Goal: Task Accomplishment & Management: Manage account settings

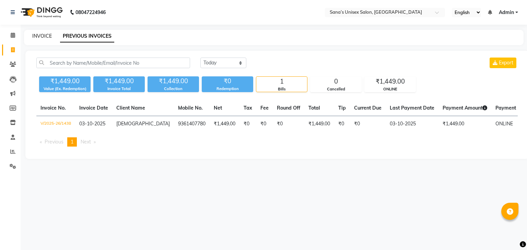
click at [43, 36] on link "INVOICE" at bounding box center [42, 36] width 20 height 6
select select "service"
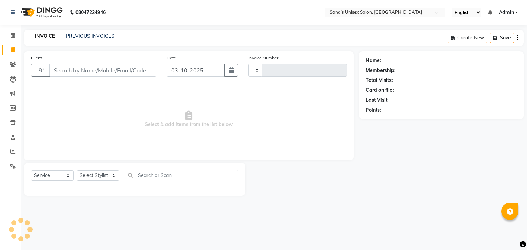
type input "1439"
select select "6091"
click at [76, 33] on link "PREVIOUS INVOICES" at bounding box center [90, 36] width 48 height 6
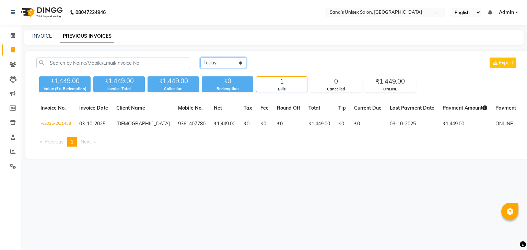
click at [210, 62] on select "[DATE] [DATE] Custom Range" at bounding box center [223, 63] width 46 height 11
click at [212, 63] on select "[DATE] [DATE] Custom Range" at bounding box center [223, 63] width 46 height 11
click at [213, 65] on select "[DATE] [DATE] Custom Range" at bounding box center [223, 63] width 46 height 11
click at [143, 28] on div "08047224946 Select Location × [GEOGRAPHIC_DATA], [GEOGRAPHIC_DATA] English ENGL…" at bounding box center [263, 125] width 527 height 250
click at [49, 39] on link "INVOICE" at bounding box center [42, 36] width 20 height 6
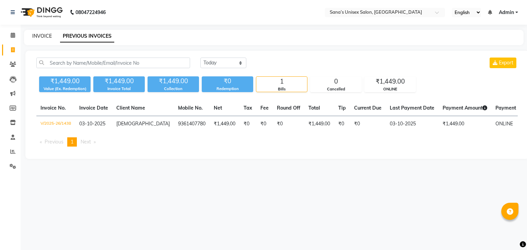
select select "6091"
select select "service"
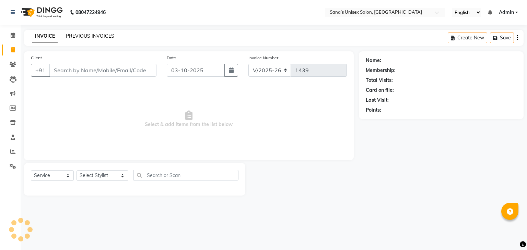
click at [88, 35] on link "PREVIOUS INVOICES" at bounding box center [90, 36] width 48 height 6
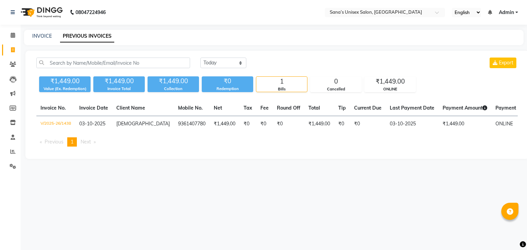
drag, startPoint x: 40, startPoint y: 46, endPoint x: 40, endPoint y: 42, distance: 4.2
click at [40, 46] on main "INVOICE PREVIOUS INVOICES [DATE] [DATE] Custom Range Export ₹1,449.00 Value (Ex…" at bounding box center [274, 100] width 506 height 140
click at [40, 38] on link "INVOICE" at bounding box center [42, 36] width 20 height 6
select select "6091"
select select "service"
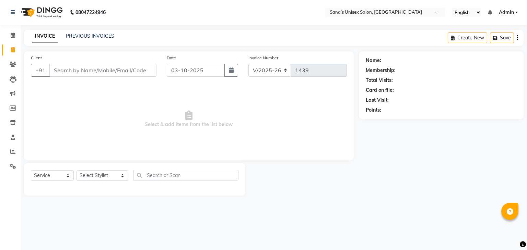
click at [133, 69] on input "Client" at bounding box center [102, 70] width 107 height 13
click at [93, 36] on link "PREVIOUS INVOICES" at bounding box center [90, 36] width 48 height 6
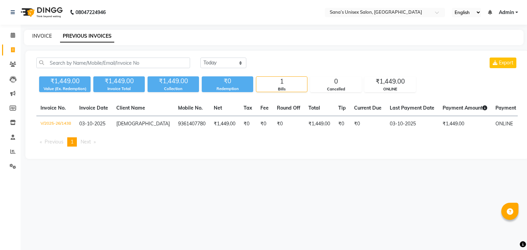
click at [46, 37] on link "INVOICE" at bounding box center [42, 36] width 20 height 6
select select "6091"
select select "service"
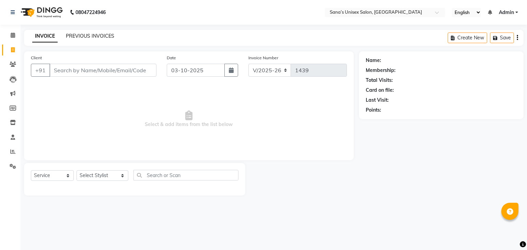
click at [91, 39] on link "PREVIOUS INVOICES" at bounding box center [90, 36] width 48 height 6
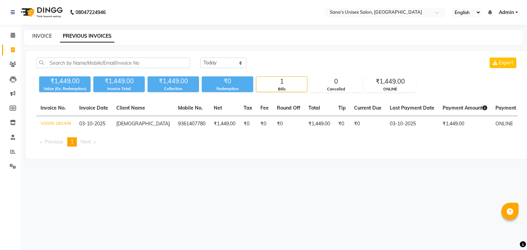
click at [48, 38] on link "INVOICE" at bounding box center [42, 36] width 20 height 6
select select "service"
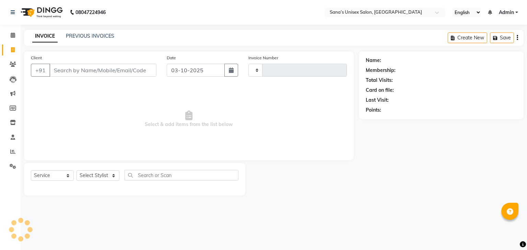
type input "1439"
select select "6091"
click at [80, 35] on link "PREVIOUS INVOICES" at bounding box center [90, 36] width 48 height 6
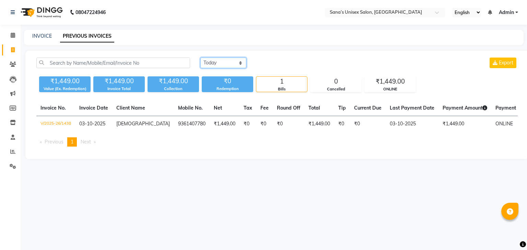
click at [219, 64] on select "[DATE] [DATE] Custom Range" at bounding box center [223, 63] width 46 height 11
select select "range"
click at [200, 58] on select "[DATE] [DATE] Custom Range" at bounding box center [223, 63] width 46 height 11
click at [281, 61] on input "03-10-2025" at bounding box center [279, 63] width 48 height 10
select select "10"
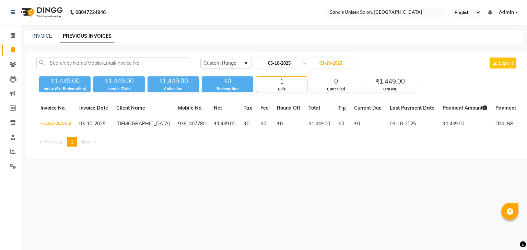
select select "2025"
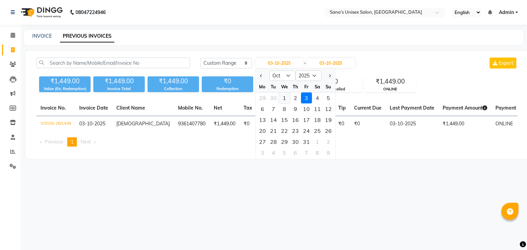
click at [287, 95] on div "1" at bounding box center [284, 98] width 11 height 11
type input "01-10-2025"
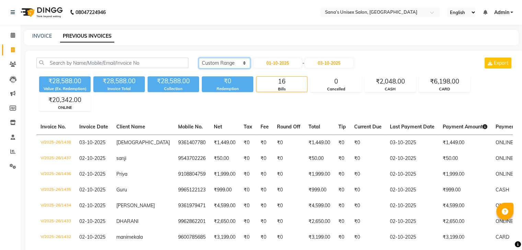
click at [210, 61] on select "[DATE] [DATE] Custom Range" at bounding box center [224, 63] width 51 height 11
select select "[DATE]"
click at [199, 58] on select "[DATE] [DATE] Custom Range" at bounding box center [224, 63] width 51 height 11
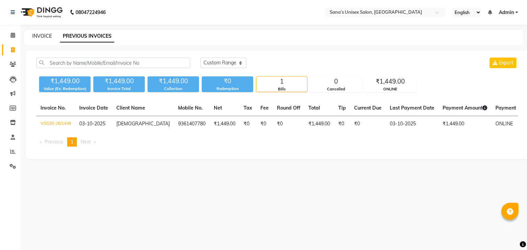
click at [42, 39] on link "INVOICE" at bounding box center [42, 36] width 20 height 6
select select "6091"
select select "service"
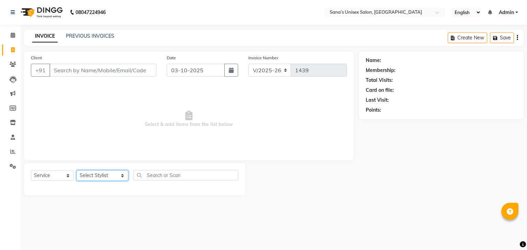
click at [107, 173] on select "Select Stylist anjali beauty MADHU [PERSON_NAME] (BEAUTY THERAPIST) [PERSON_NAM…" at bounding box center [102, 175] width 52 height 11
select select "45605"
click at [76, 171] on select "Select Stylist anjali beauty MADHU [PERSON_NAME] (BEAUTY THERAPIST) [PERSON_NAM…" at bounding box center [102, 175] width 52 height 11
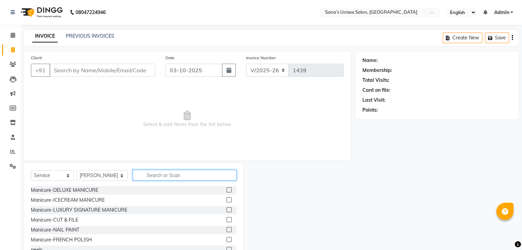
click at [148, 176] on input "text" at bounding box center [184, 175] width 103 height 11
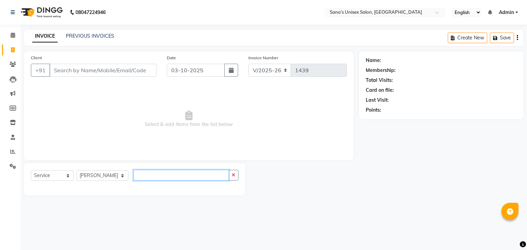
click at [139, 176] on input "text" at bounding box center [181, 175] width 96 height 11
type input "H"
drag, startPoint x: 139, startPoint y: 176, endPoint x: 92, endPoint y: -30, distance: 210.6
click at [92, 0] on html "08047224946 Select Location × [GEOGRAPHIC_DATA], [GEOGRAPHIC_DATA] English ENGL…" at bounding box center [263, 125] width 527 height 250
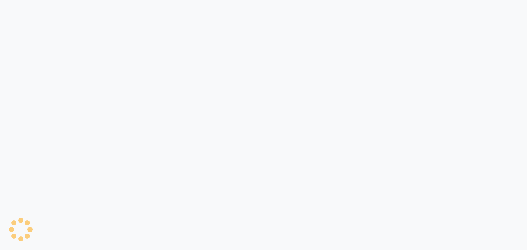
select select "service"
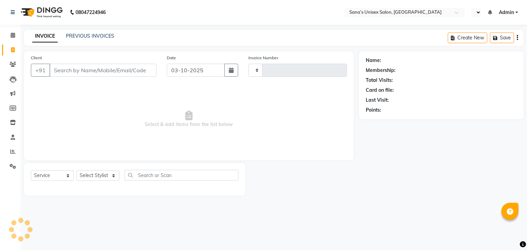
type input "1439"
select select "en"
select select "6091"
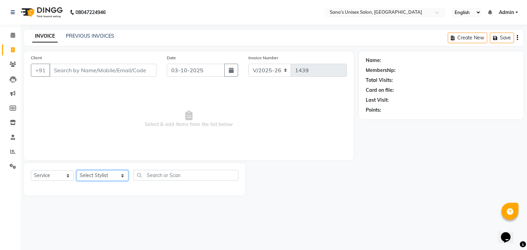
click at [101, 171] on select "Select Stylist anjali beauty MADHU [PERSON_NAME] (BEAUTY THERAPIST) [PERSON_NAM…" at bounding box center [102, 175] width 52 height 11
select select "45605"
click at [76, 171] on select "Select Stylist anjali beauty MADHU [PERSON_NAME] (BEAUTY THERAPIST) [PERSON_NAM…" at bounding box center [102, 175] width 52 height 11
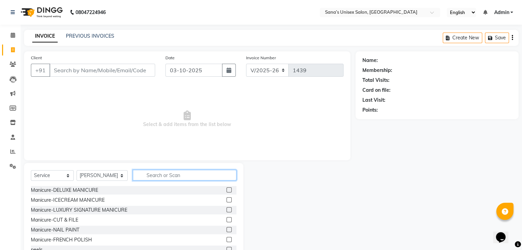
click at [147, 179] on input "text" at bounding box center [184, 175] width 103 height 11
click at [229, 176] on input "text" at bounding box center [184, 175] width 103 height 11
click at [105, 37] on link "PREVIOUS INVOICES" at bounding box center [90, 36] width 48 height 6
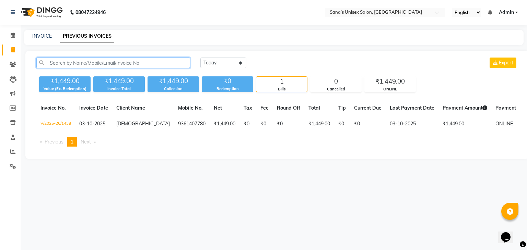
click at [115, 62] on input "text" at bounding box center [113, 63] width 154 height 11
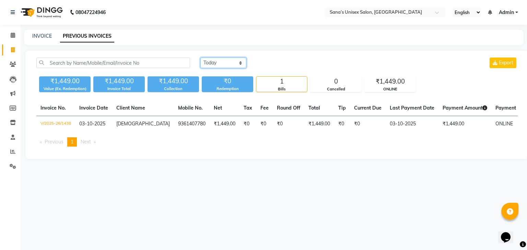
click at [209, 64] on select "[DATE] [DATE] Custom Range" at bounding box center [223, 63] width 46 height 11
select select "range"
click at [200, 58] on select "[DATE] [DATE] Custom Range" at bounding box center [223, 63] width 46 height 11
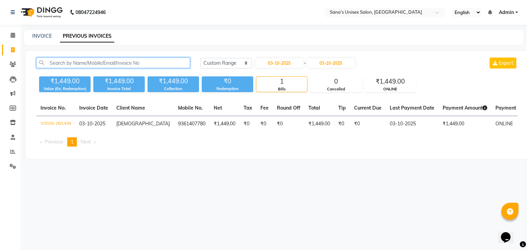
click at [170, 63] on input "text" at bounding box center [113, 63] width 154 height 11
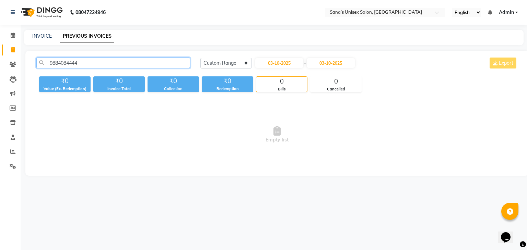
type input "9884084444"
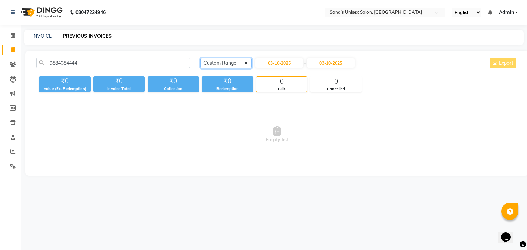
click at [226, 65] on select "[DATE] [DATE] Custom Range" at bounding box center [225, 63] width 51 height 11
click at [200, 58] on select "[DATE] [DATE] Custom Range" at bounding box center [225, 63] width 51 height 11
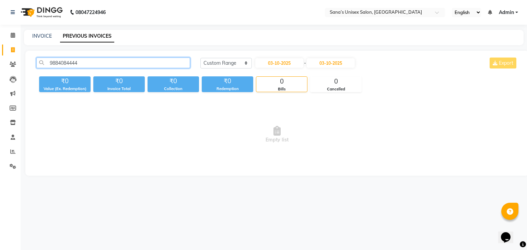
click at [138, 65] on input "9884084444" at bounding box center [113, 63] width 154 height 11
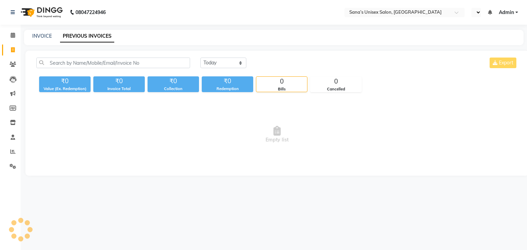
select select "en"
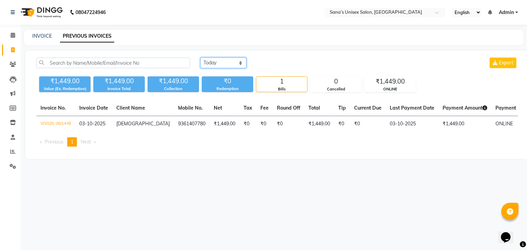
drag, startPoint x: 203, startPoint y: 65, endPoint x: 205, endPoint y: 91, distance: 25.8
click at [205, 91] on div "Today Yesterday Custom Range Export ₹1,449.00 Value (Ex. Redemption) ₹1,449.00 …" at bounding box center [276, 75] width 489 height 35
select select "range"
click at [200, 58] on select "[DATE] [DATE] Custom Range" at bounding box center [223, 63] width 46 height 11
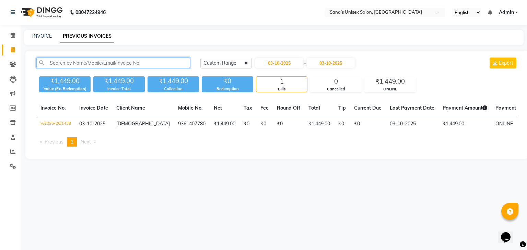
click at [151, 62] on input "text" at bounding box center [113, 63] width 154 height 11
paste input "9884084444"
type input "9884084444"
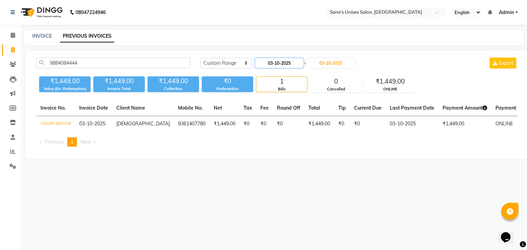
click at [270, 65] on input "03-10-2025" at bounding box center [279, 63] width 48 height 10
select select "10"
select select "2025"
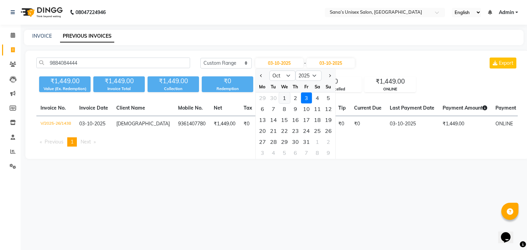
click at [283, 95] on div "1" at bounding box center [284, 98] width 11 height 11
type input "01-10-2025"
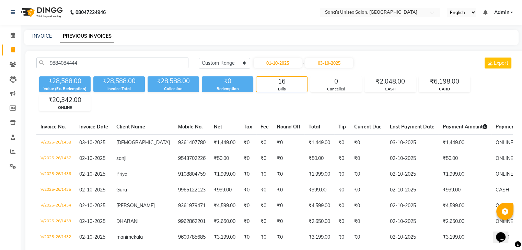
click at [86, 68] on div "9884084444 Today Yesterday Custom Range 01-10-2025 - 03-10-2025 Export" at bounding box center [274, 66] width 486 height 16
click at [86, 66] on div "9884084444 Today Yesterday Custom Range 01-10-2025 - 03-10-2025 Export" at bounding box center [274, 66] width 486 height 16
click at [86, 66] on input "9884084444" at bounding box center [112, 63] width 152 height 11
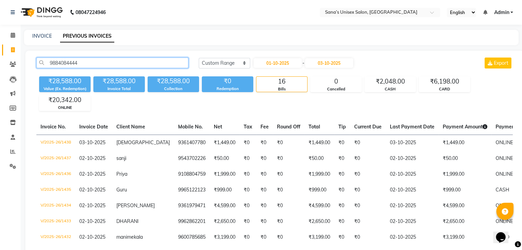
click at [86, 66] on input "9884084444" at bounding box center [112, 63] width 152 height 11
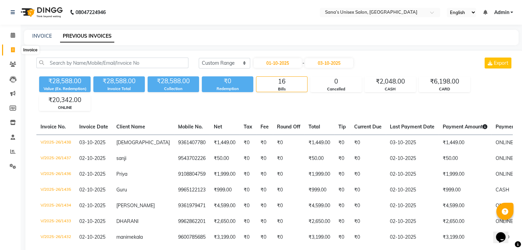
click at [15, 49] on span at bounding box center [13, 50] width 12 height 8
select select "6091"
select select "service"
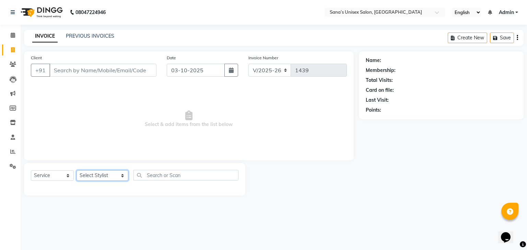
click at [102, 173] on select "Select Stylist anjali beauty MADHU [PERSON_NAME] (BEAUTY THERAPIST) [PERSON_NAM…" at bounding box center [102, 175] width 52 height 11
select select "45605"
click at [76, 171] on select "Select Stylist anjali beauty MADHU [PERSON_NAME] (BEAUTY THERAPIST) [PERSON_NAM…" at bounding box center [102, 175] width 52 height 11
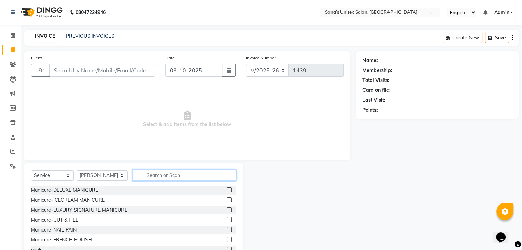
click at [159, 175] on input "text" at bounding box center [184, 175] width 103 height 11
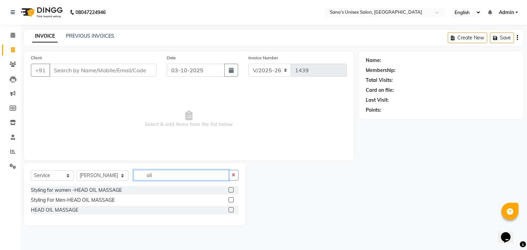
type input "oil"
click at [229, 201] on label at bounding box center [230, 200] width 5 height 5
click at [229, 201] on input "checkbox" at bounding box center [230, 200] width 4 height 4
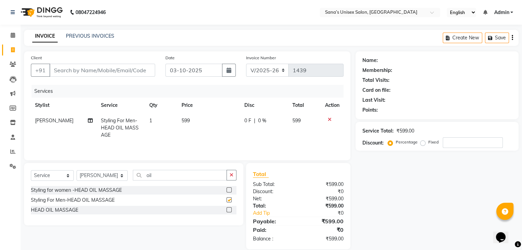
checkbox input "false"
click at [214, 120] on td "599" at bounding box center [208, 128] width 63 height 30
select select "45605"
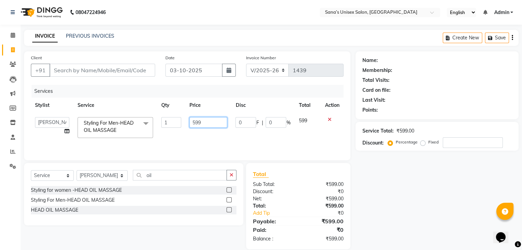
click at [214, 120] on input "599" at bounding box center [208, 122] width 38 height 11
type input "5"
type input "699"
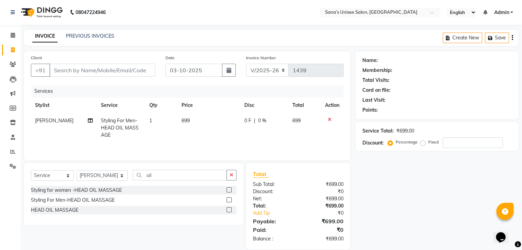
click at [217, 106] on th "Price" at bounding box center [208, 105] width 63 height 15
click at [142, 72] on input "Client" at bounding box center [102, 70] width 106 height 13
type input "9"
type input "0"
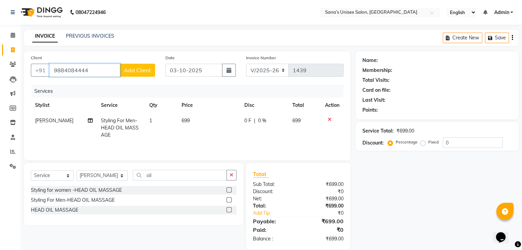
type input "9884084444"
click at [142, 72] on span "Add Client" at bounding box center [137, 70] width 27 height 7
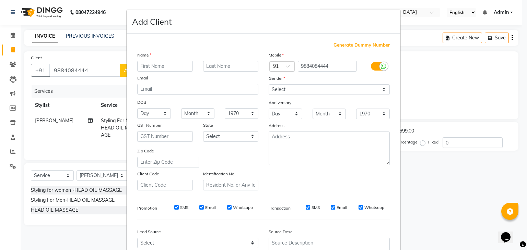
click at [147, 69] on input "text" at bounding box center [165, 66] width 56 height 11
type input "Sabari"
click at [269, 94] on select "Select Male Female Other Prefer Not To Say" at bounding box center [329, 89] width 121 height 11
select select "male"
click at [269, 85] on select "Select Male Female Other Prefer Not To Say" at bounding box center [329, 89] width 121 height 11
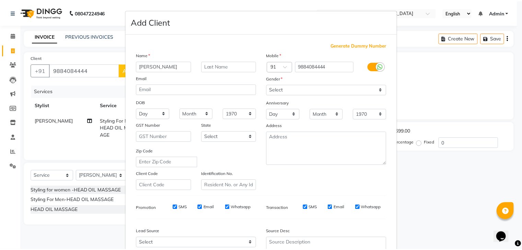
scroll to position [70, 0]
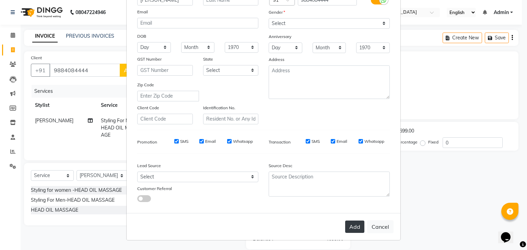
drag, startPoint x: 346, startPoint y: 234, endPoint x: 350, endPoint y: 228, distance: 7.3
click at [350, 228] on div "Add Cancel" at bounding box center [264, 226] width 274 height 27
click at [350, 228] on button "Add" at bounding box center [354, 227] width 19 height 12
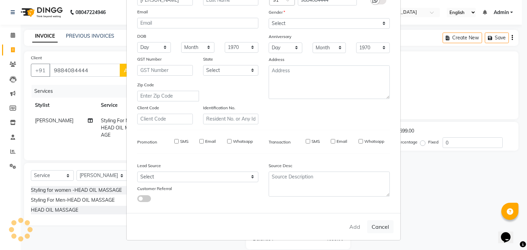
select select
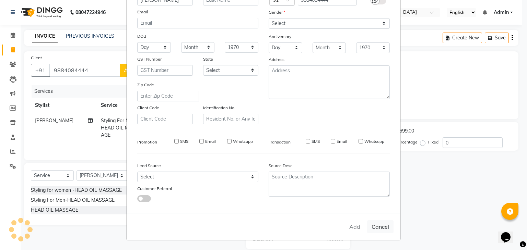
select select
checkbox input "false"
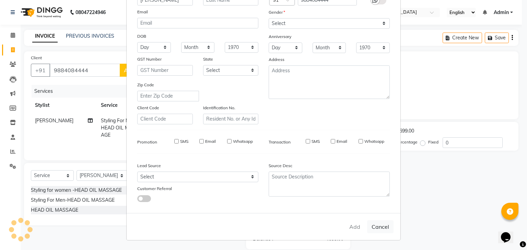
checkbox input "false"
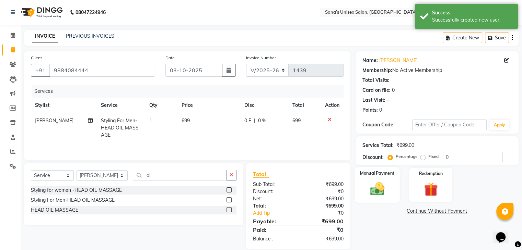
click at [394, 198] on div "Manual Payment" at bounding box center [376, 184] width 45 height 35
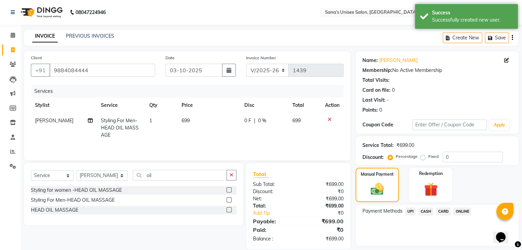
click at [466, 212] on span "ONLINE" at bounding box center [462, 212] width 18 height 8
click at [429, 210] on span "CASH" at bounding box center [425, 212] width 15 height 8
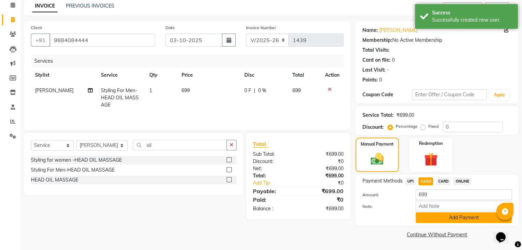
click at [494, 217] on button "Add Payment" at bounding box center [463, 218] width 96 height 11
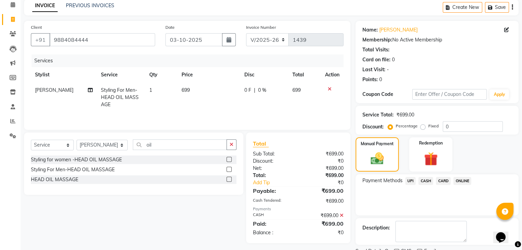
scroll to position [59, 0]
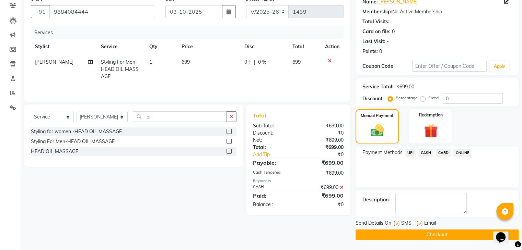
click at [480, 237] on button "Checkout" at bounding box center [436, 235] width 163 height 11
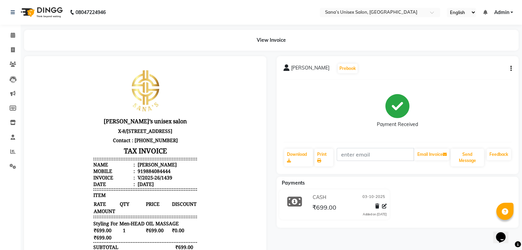
drag, startPoint x: 23, startPoint y: 35, endPoint x: 19, endPoint y: 35, distance: 3.8
click at [21, 35] on div "View Invoice" at bounding box center [271, 40] width 504 height 21
click at [15, 49] on span at bounding box center [13, 50] width 12 height 8
select select "6091"
select select "service"
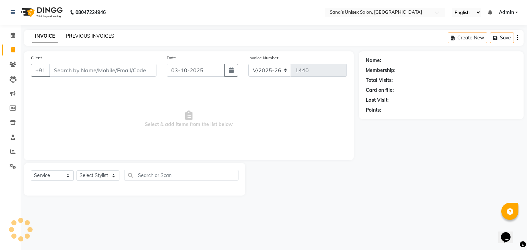
click at [82, 34] on link "PREVIOUS INVOICES" at bounding box center [90, 36] width 48 height 6
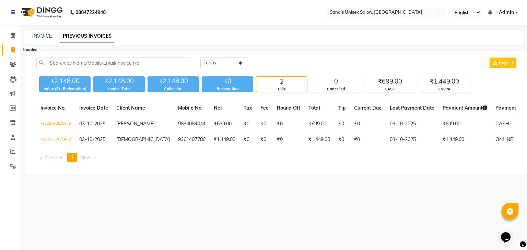
click at [12, 50] on icon at bounding box center [13, 49] width 4 height 5
select select "service"
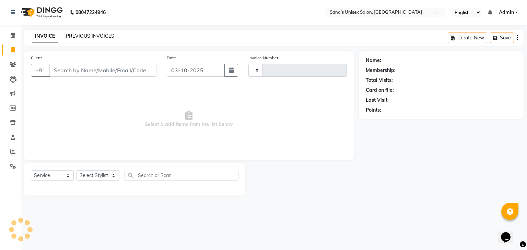
type input "1440"
select select "6091"
click at [79, 37] on link "PREVIOUS INVOICES" at bounding box center [90, 36] width 48 height 6
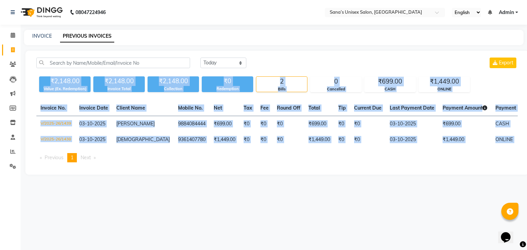
drag, startPoint x: 50, startPoint y: 80, endPoint x: 398, endPoint y: 167, distance: 359.6
click at [398, 167] on div "Today Yesterday Custom Range Export ₹2,148.00 Value (Ex. Redemption) ₹2,148.00 …" at bounding box center [276, 113] width 503 height 124
click at [398, 168] on div "Invoice No. Invoice Date Client Name Mobile No. Net Tax Fee Round Off Total Tip…" at bounding box center [276, 134] width 489 height 68
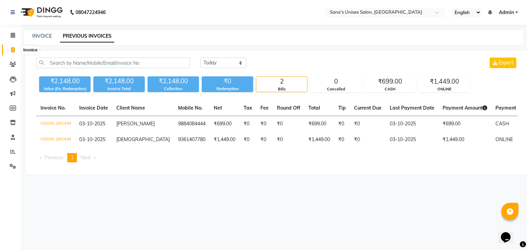
click at [14, 50] on icon at bounding box center [13, 49] width 4 height 5
select select "service"
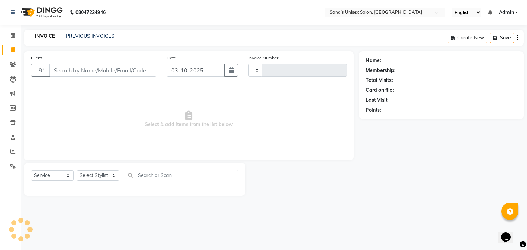
type input "1440"
select select "6091"
click at [99, 177] on select "Select Stylist anjali beauty MADHU [PERSON_NAME] (BEAUTY THERAPIST) [PERSON_NAM…" at bounding box center [102, 175] width 52 height 11
select select "90741"
click at [76, 171] on select "Select Stylist anjali beauty MADHU [PERSON_NAME] (BEAUTY THERAPIST) [PERSON_NAM…" at bounding box center [102, 175] width 52 height 11
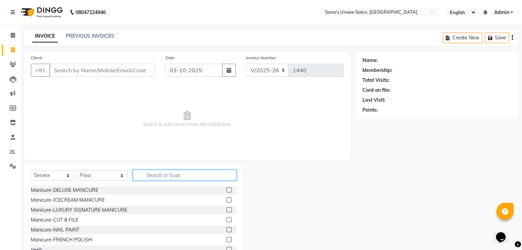
click at [172, 175] on input "text" at bounding box center [184, 175] width 103 height 11
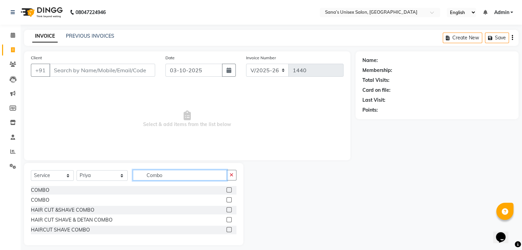
type input "Combo"
click at [229, 188] on label at bounding box center [228, 190] width 5 height 5
click at [229, 188] on input "checkbox" at bounding box center [228, 190] width 4 height 4
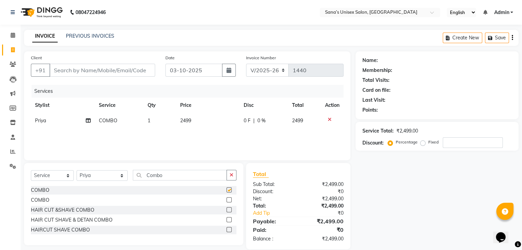
checkbox input "false"
click at [206, 120] on td "2499" at bounding box center [207, 120] width 63 height 15
select select "90741"
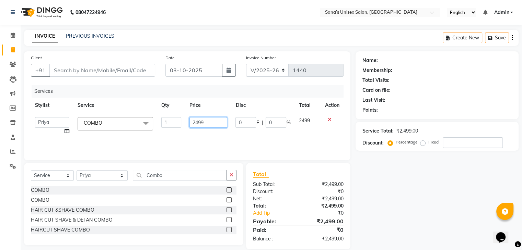
drag, startPoint x: 217, startPoint y: 125, endPoint x: 121, endPoint y: 141, distance: 98.0
click at [121, 141] on div "Services Stylist Service Qty Price Disc Total Action anjali beauty MADHU MUTHU …" at bounding box center [187, 119] width 312 height 69
type input "1999"
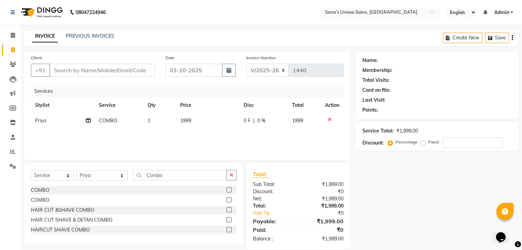
click at [121, 142] on div "Services Stylist Service Qty Price Disc Total Action Priya COMBO 1 1999 0 F | 0…" at bounding box center [187, 119] width 312 height 69
click at [128, 65] on input "Client" at bounding box center [102, 70] width 106 height 13
type input "9"
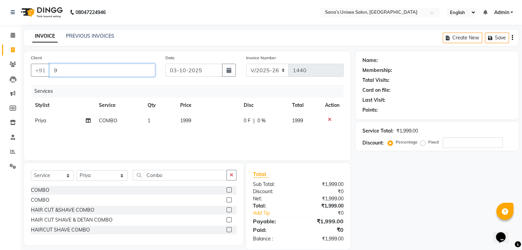
type input "0"
type input "9360148562"
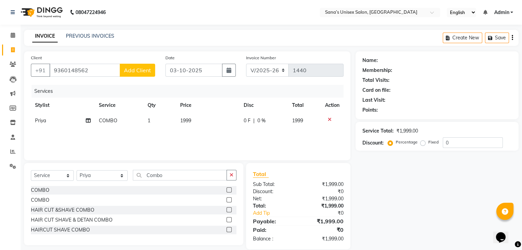
click at [144, 70] on span "Add Client" at bounding box center [137, 70] width 27 height 7
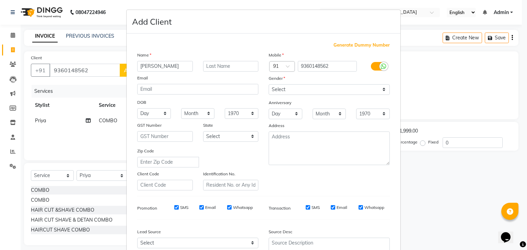
type input "Shalini"
click at [298, 85] on select "Select Male Female Other Prefer Not To Say" at bounding box center [329, 89] width 121 height 11
select select "female"
click at [269, 85] on select "Select Male Female Other Prefer Not To Say" at bounding box center [329, 89] width 121 height 11
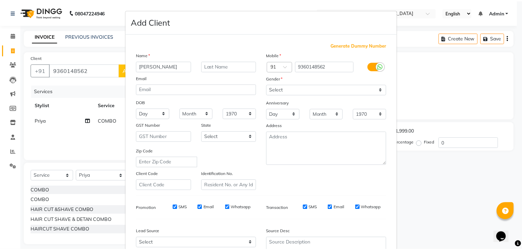
scroll to position [70, 0]
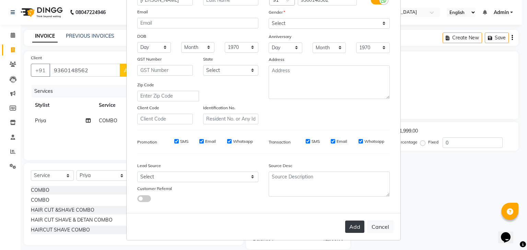
click at [351, 226] on button "Add" at bounding box center [354, 227] width 19 height 12
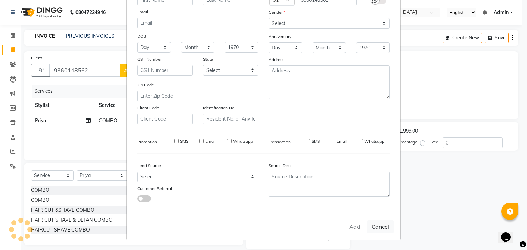
select select
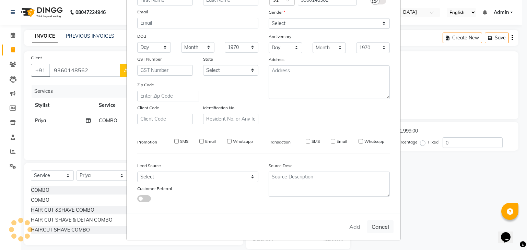
select select
checkbox input "false"
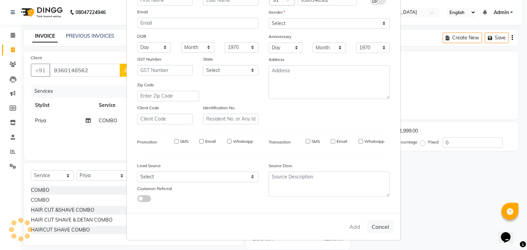
checkbox input "false"
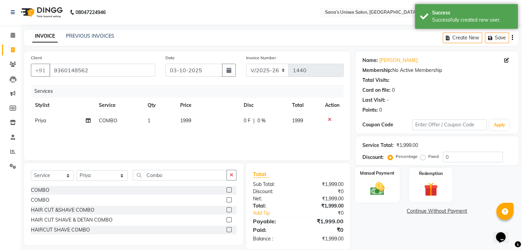
click at [375, 181] on img at bounding box center [376, 189] width 23 height 16
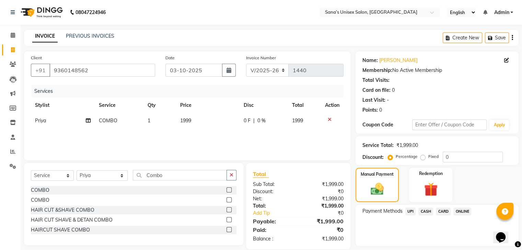
click at [155, 81] on div "Client +91 9360148562" at bounding box center [93, 68] width 134 height 28
click at [88, 120] on icon at bounding box center [88, 120] width 5 height 5
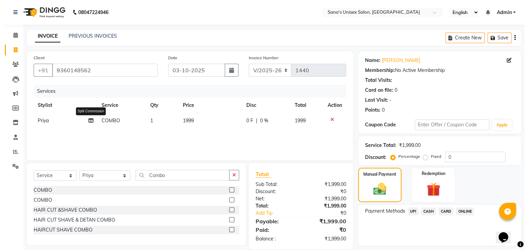
select select "90741"
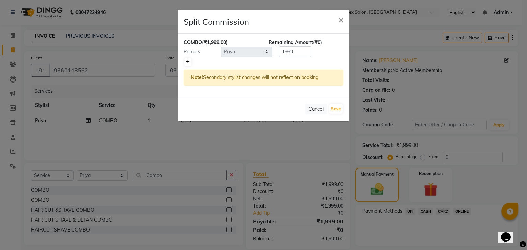
click at [189, 60] on icon at bounding box center [188, 62] width 4 height 4
type input "999.5"
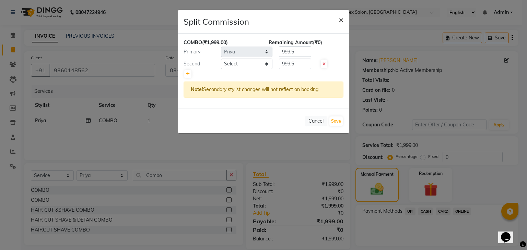
click at [337, 19] on button "×" at bounding box center [341, 19] width 16 height 19
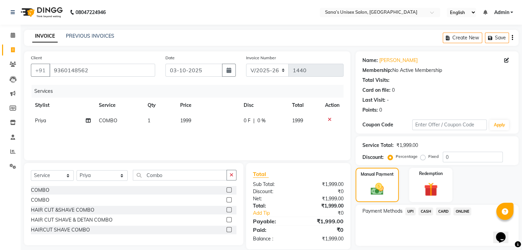
click at [239, 28] on div "08047224946 Select Location × Sana’s Unisex Salon, Ashok Nagar English ENGLISH …" at bounding box center [261, 135] width 522 height 271
click at [462, 212] on span "ONLINE" at bounding box center [462, 212] width 18 height 8
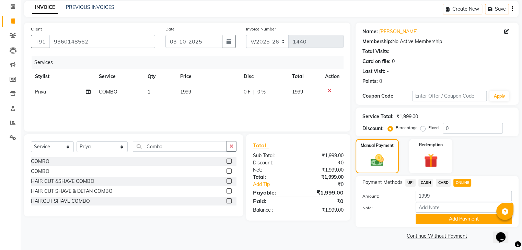
scroll to position [31, 0]
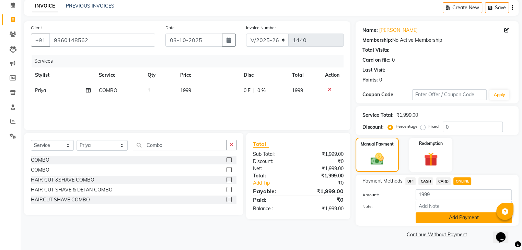
click at [489, 213] on button "Add Payment" at bounding box center [463, 218] width 96 height 11
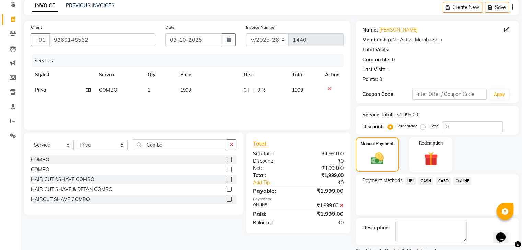
scroll to position [59, 0]
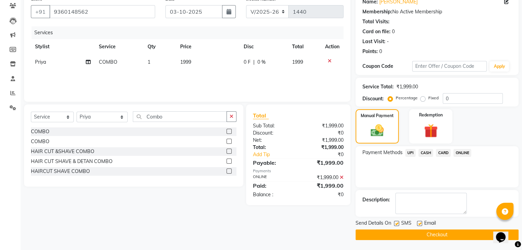
click at [477, 236] on button "Checkout" at bounding box center [436, 235] width 163 height 11
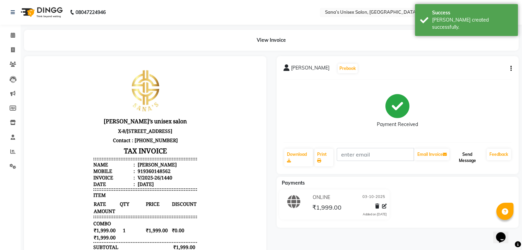
click at [473, 158] on button "Send Message" at bounding box center [466, 158] width 33 height 18
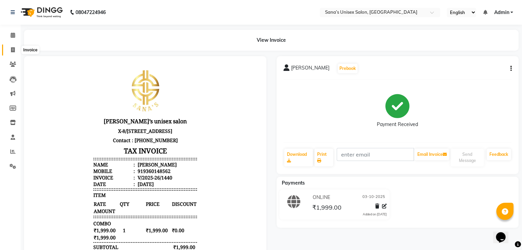
click at [14, 50] on icon at bounding box center [13, 49] width 4 height 5
select select "6091"
select select "service"
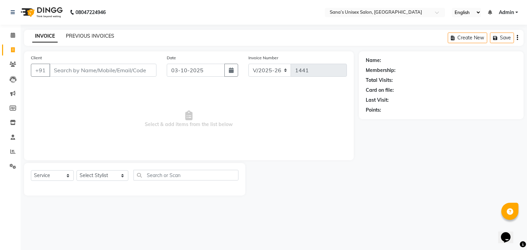
click at [84, 36] on link "PREVIOUS INVOICES" at bounding box center [90, 36] width 48 height 6
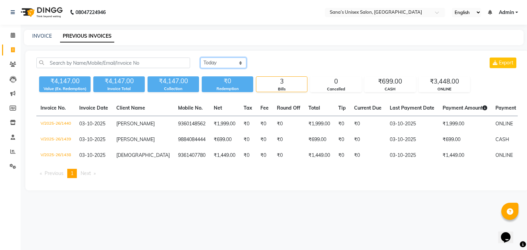
click at [208, 58] on select "[DATE] [DATE] Custom Range" at bounding box center [223, 63] width 46 height 11
click at [34, 39] on link "INVOICE" at bounding box center [42, 36] width 20 height 6
select select "service"
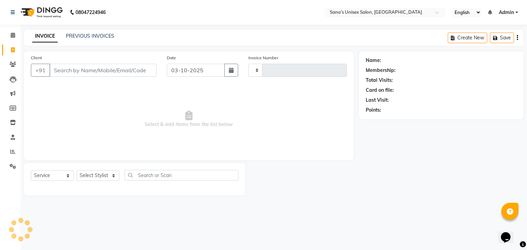
type input "1441"
select select "6091"
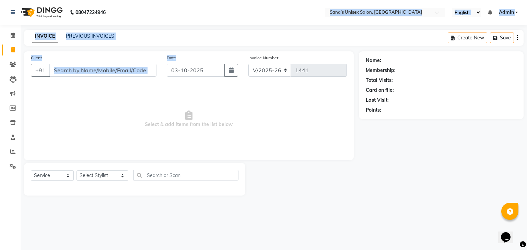
drag, startPoint x: 201, startPoint y: 83, endPoint x: 331, endPoint y: -16, distance: 163.4
click at [331, 0] on html "08047224946 Select Location × Sana’s Unisex Salon, Ashok Nagar English ENGLISH …" at bounding box center [263, 125] width 527 height 250
click at [187, 156] on div "Client +91 Date 03-10-2025 Invoice Number V/2025 V/2025-26 1441 Select & add it…" at bounding box center [189, 105] width 330 height 109
